Goal: Information Seeking & Learning: Learn about a topic

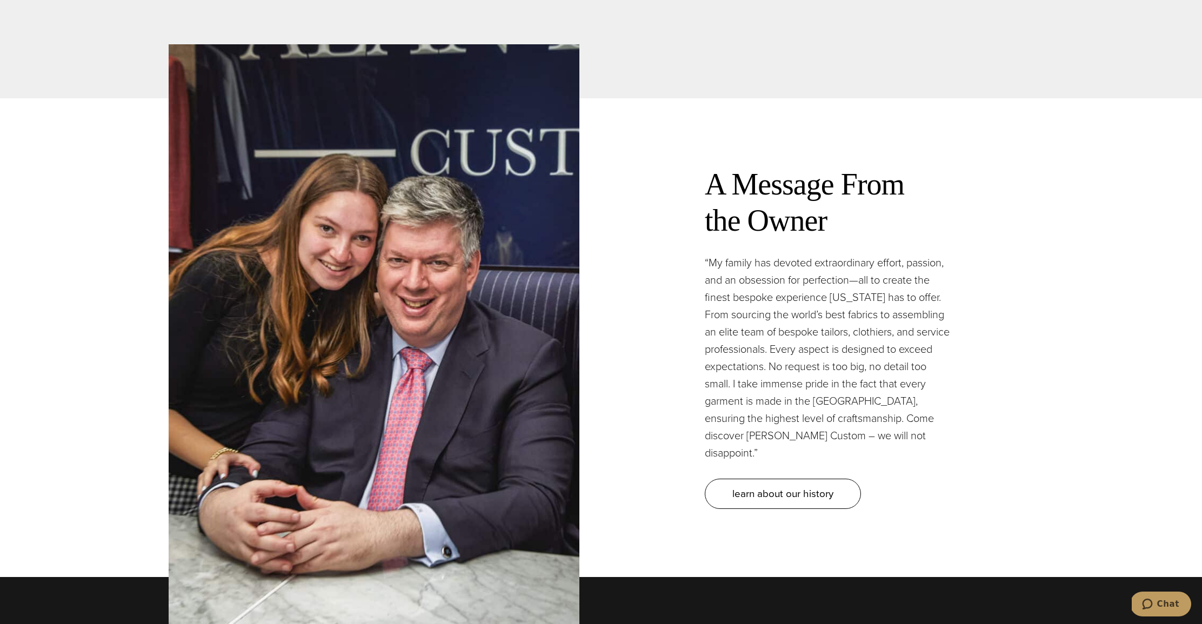
scroll to position [3241, 0]
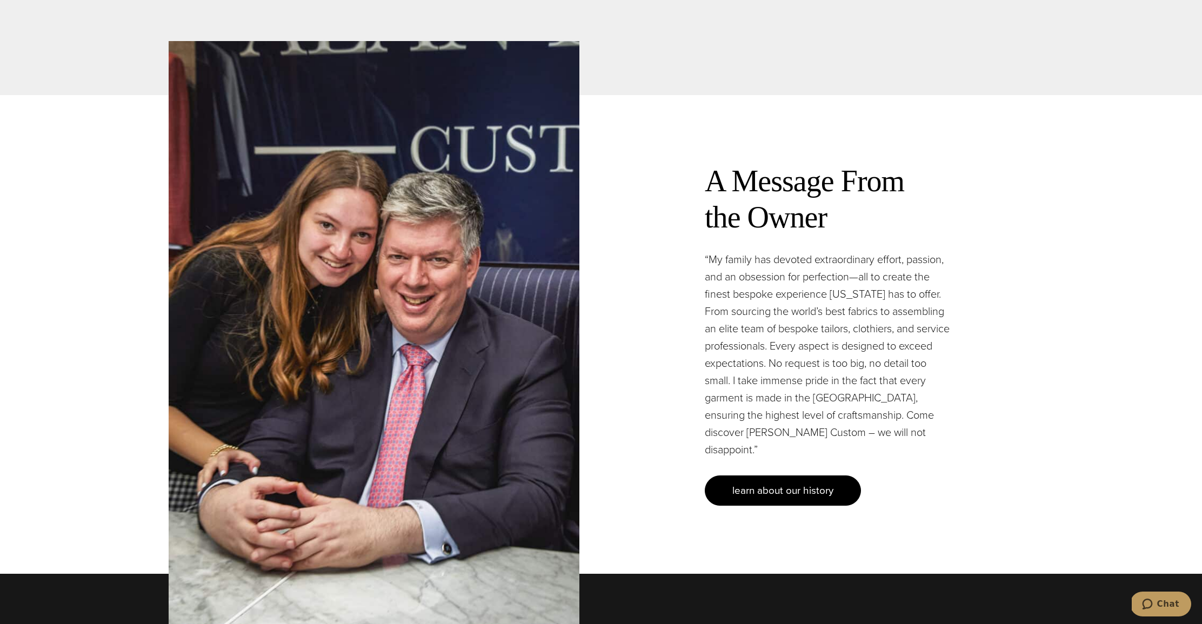
click at [749, 482] on span "learn about our history" at bounding box center [782, 490] width 101 height 16
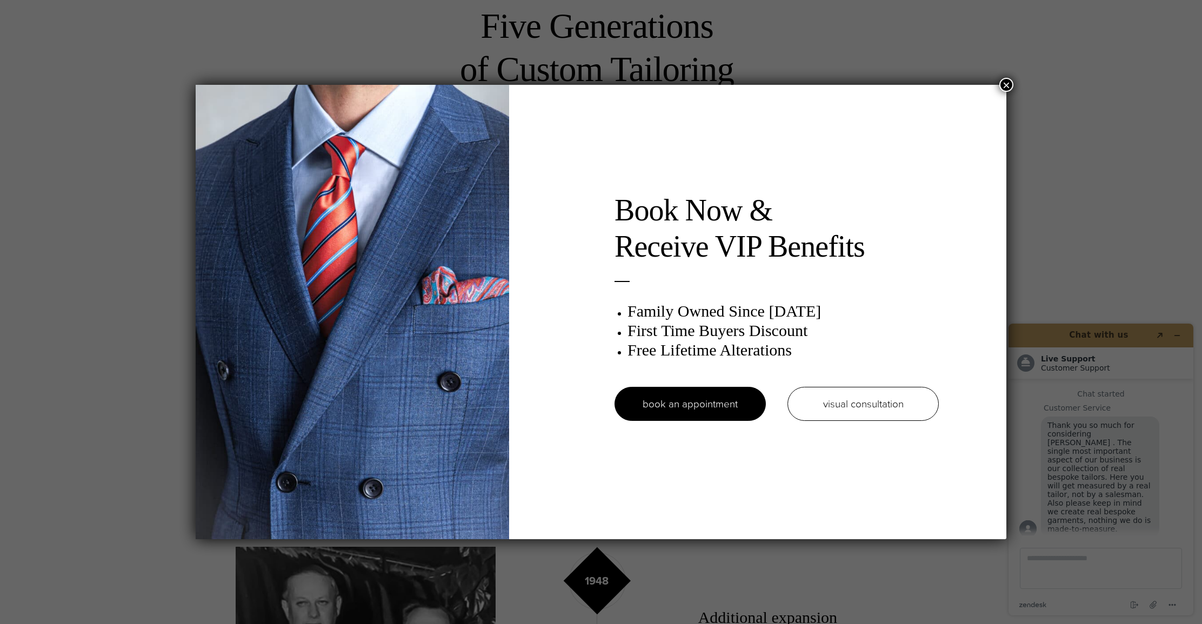
click at [1007, 84] on button "×" at bounding box center [1006, 85] width 14 height 14
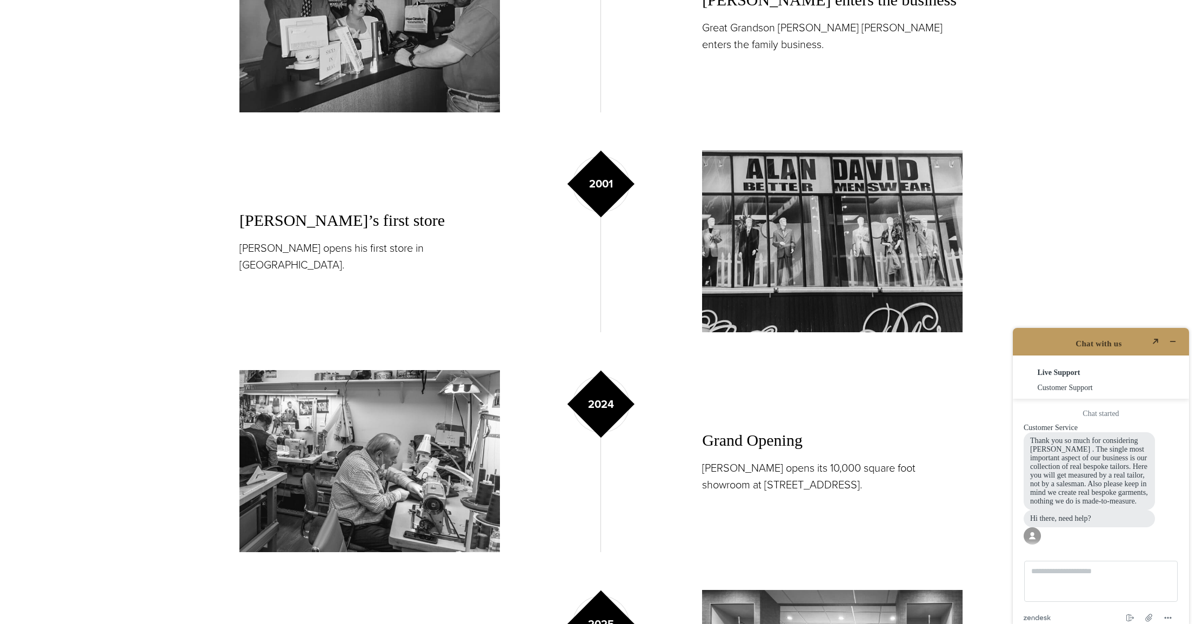
scroll to position [1715, 0]
click at [1180, 335] on button "Minimize widget" at bounding box center [1172, 341] width 17 height 15
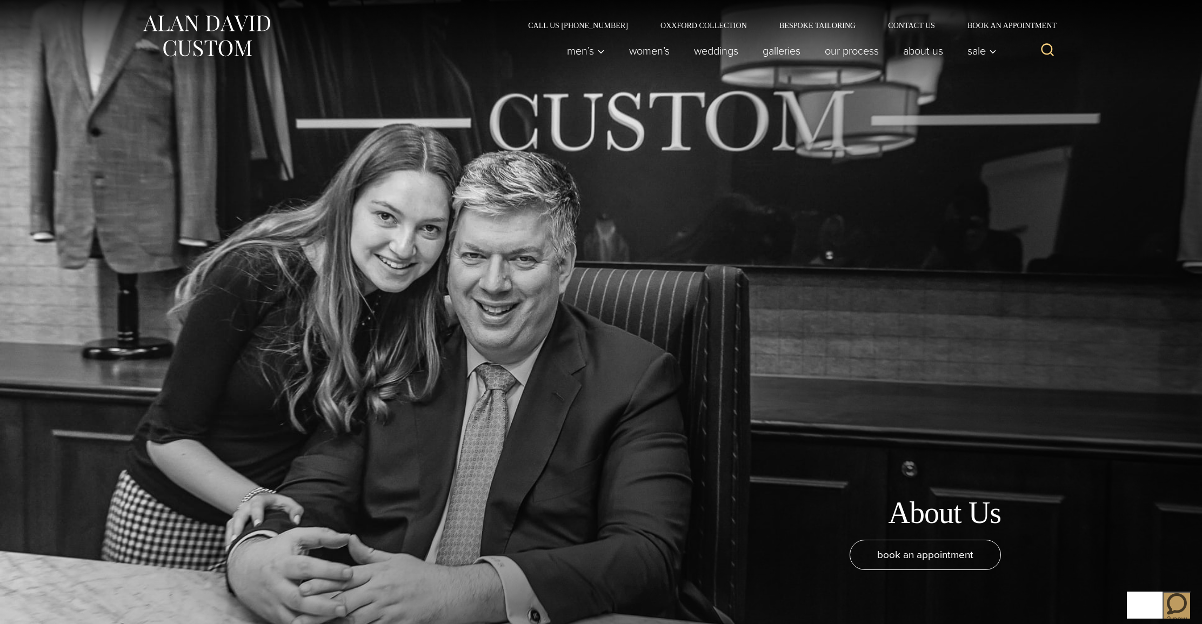
scroll to position [0, 0]
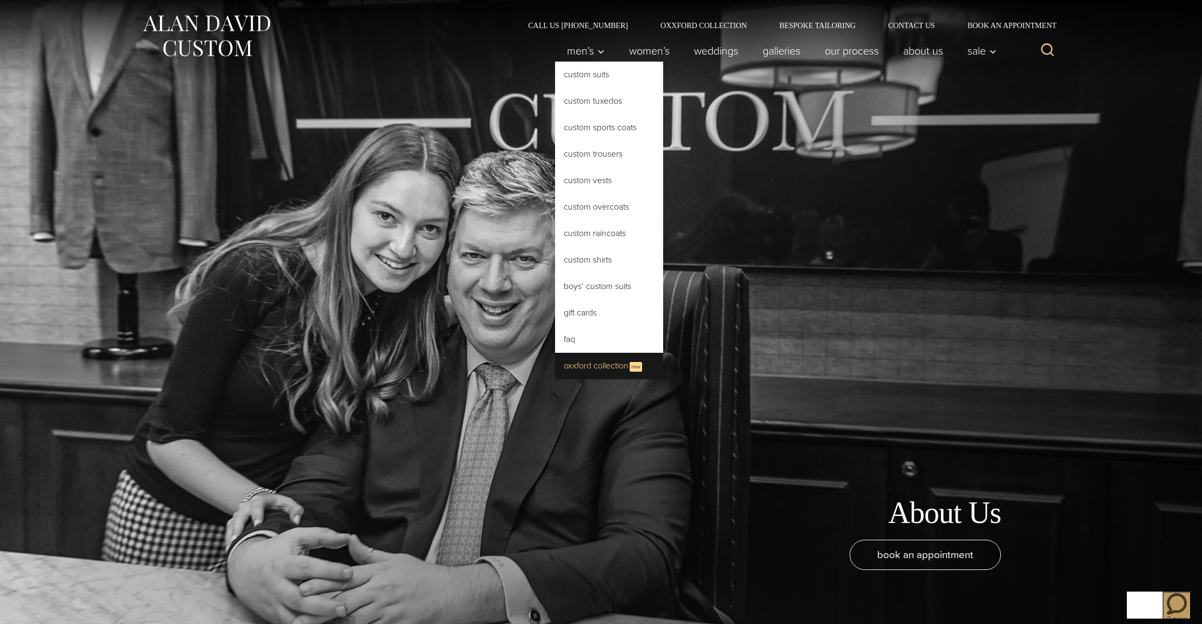
click at [576, 363] on link "Oxxford Collection New" at bounding box center [609, 366] width 108 height 26
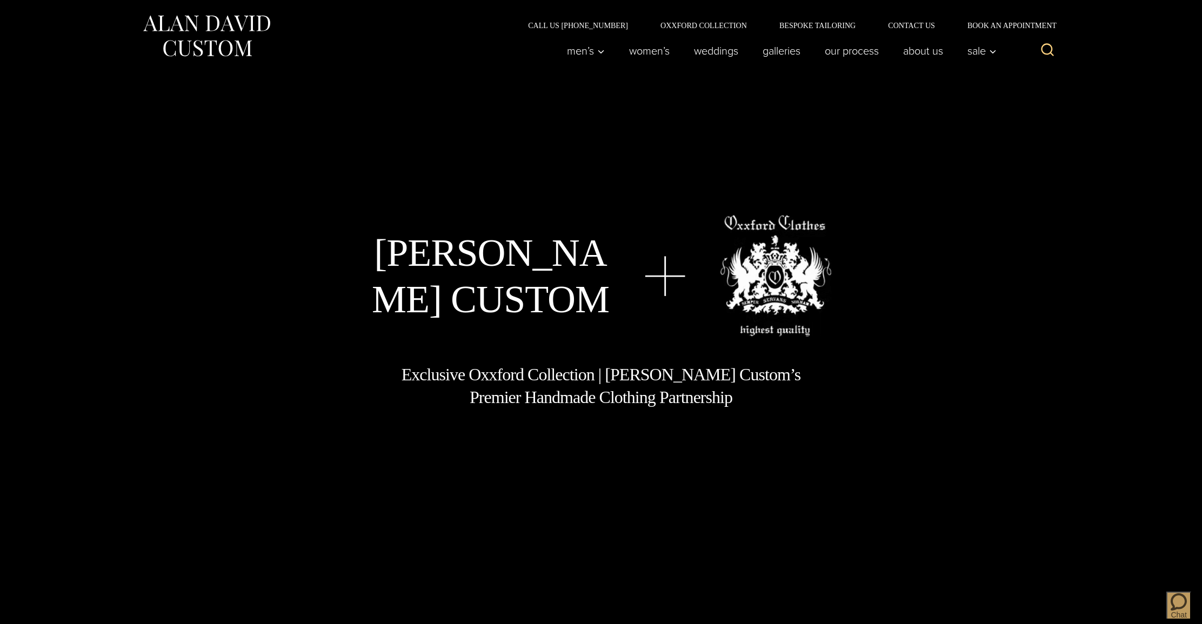
click at [230, 35] on img at bounding box center [207, 36] width 130 height 48
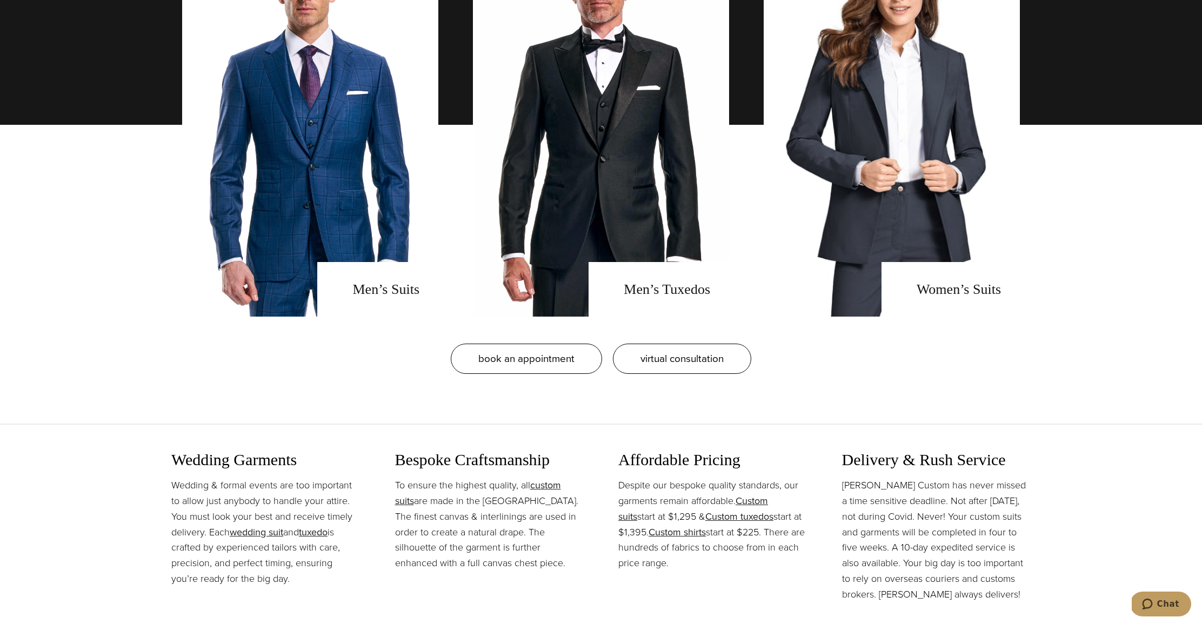
scroll to position [1067, 0]
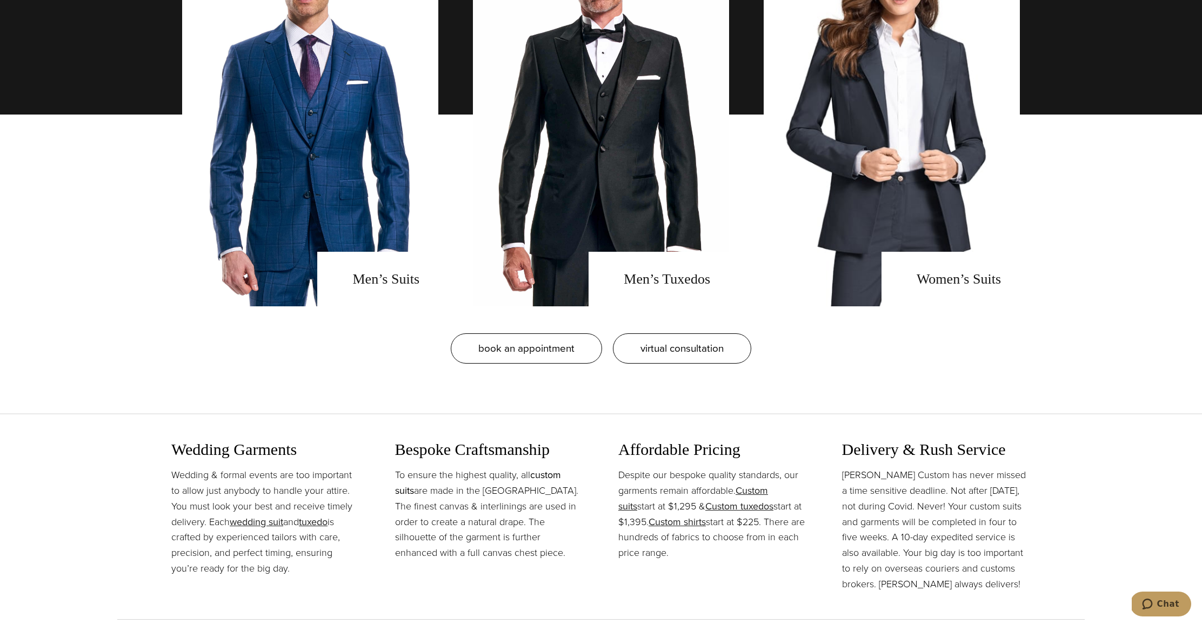
click at [541, 477] on link "custom suits" at bounding box center [478, 483] width 166 height 30
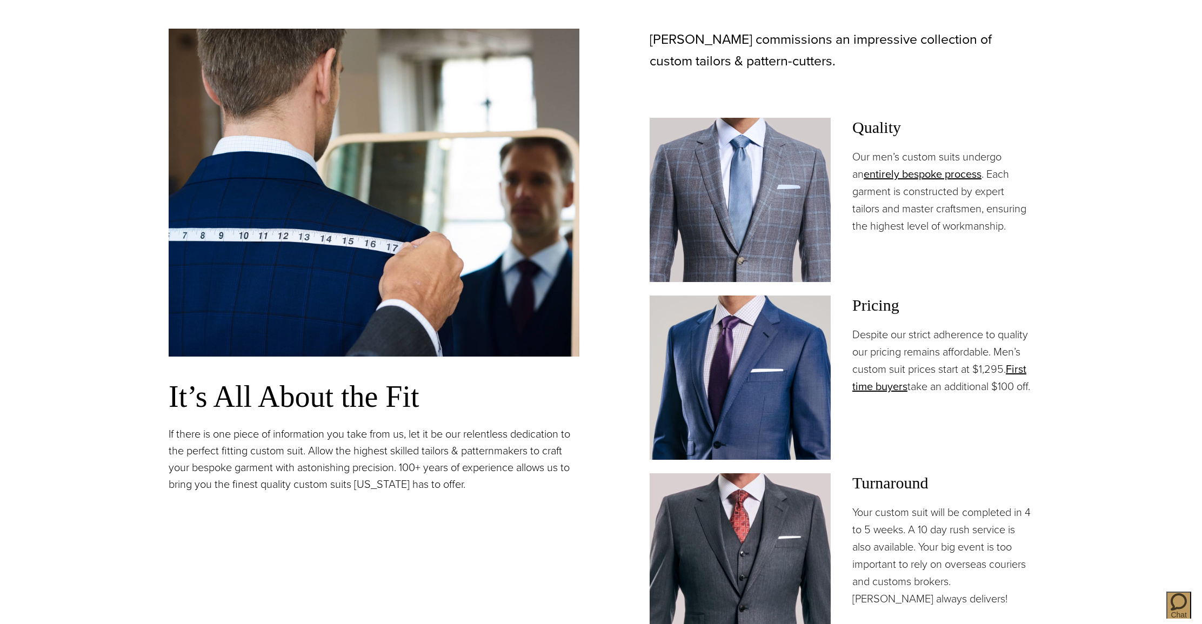
scroll to position [880, 1]
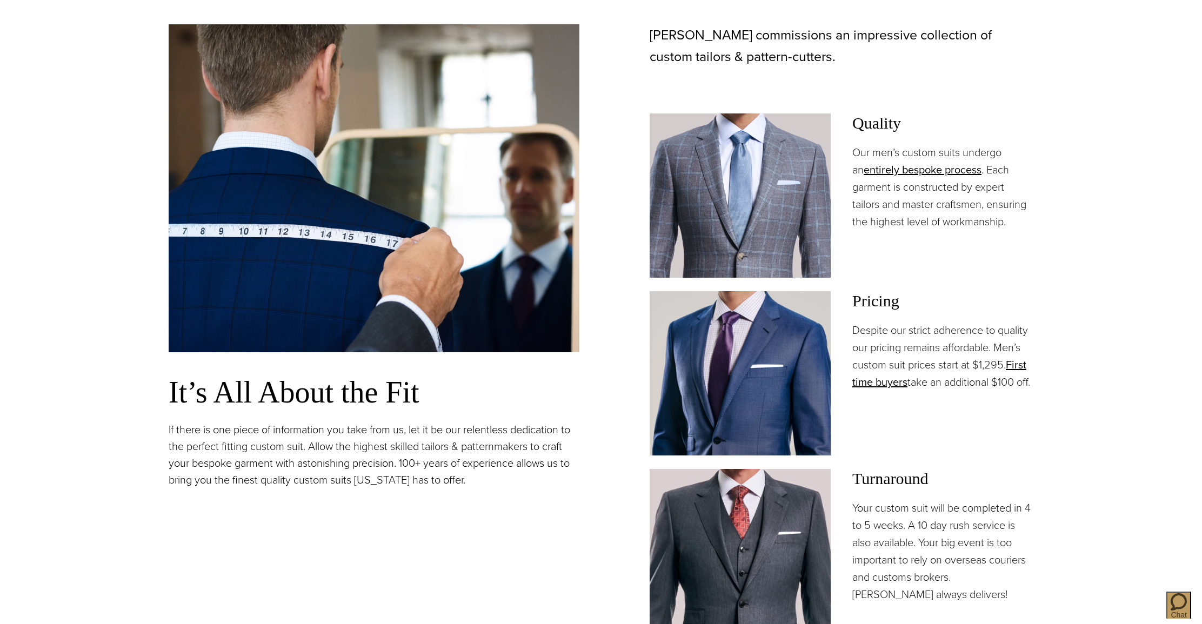
click at [434, 428] on p "If there is one piece of information you take from us, let it be our relentless…" at bounding box center [374, 454] width 411 height 67
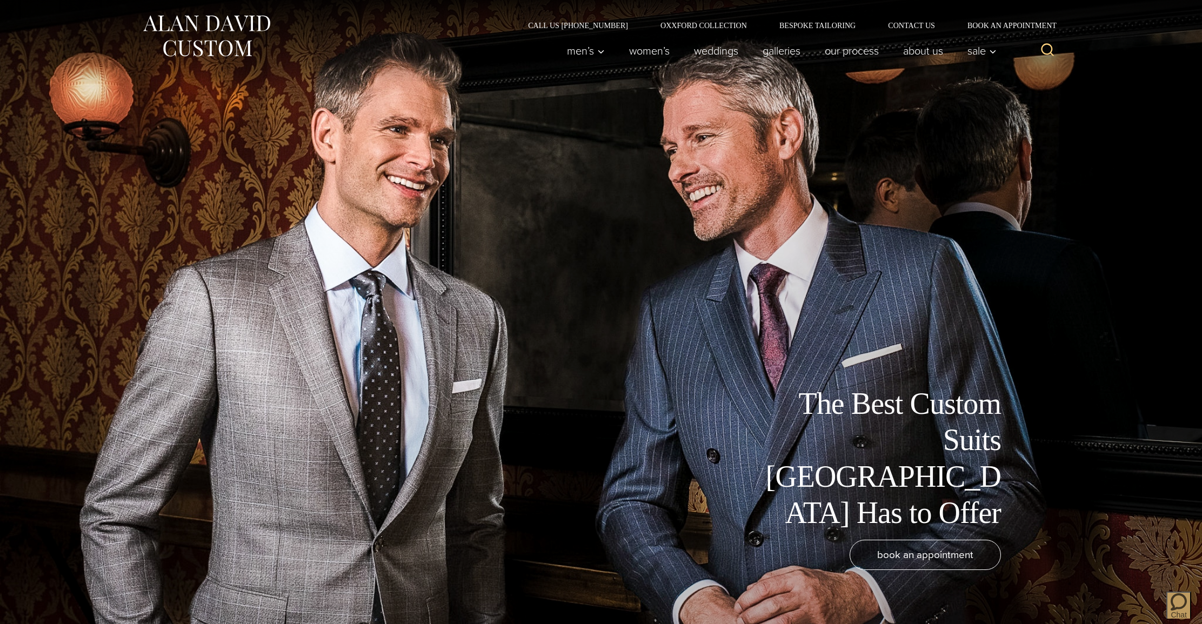
scroll to position [0, 0]
click at [925, 56] on link "About Us" at bounding box center [923, 51] width 64 height 22
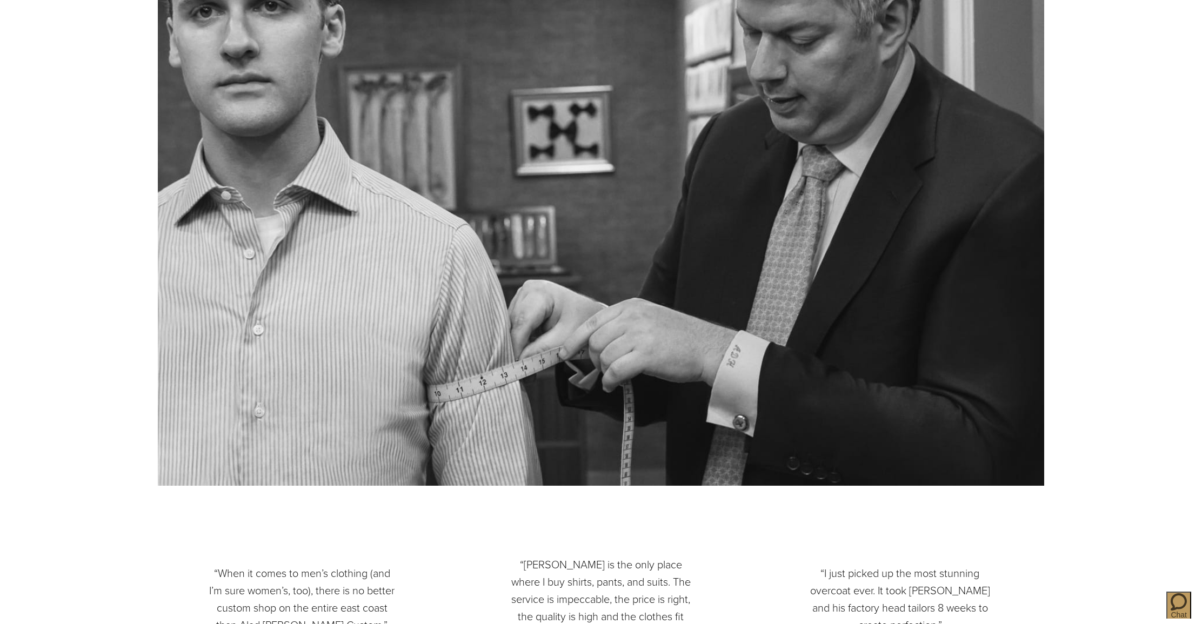
scroll to position [3621, 0]
